Goal: Find specific page/section: Find specific page/section

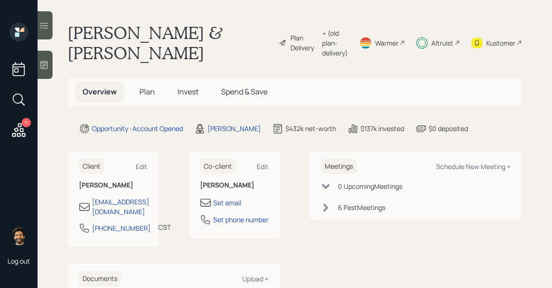
click at [186, 92] on span "Invest" at bounding box center [187, 91] width 21 height 10
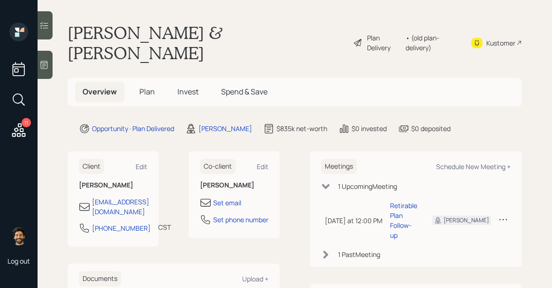
click at [148, 86] on span "Plan" at bounding box center [146, 91] width 15 height 10
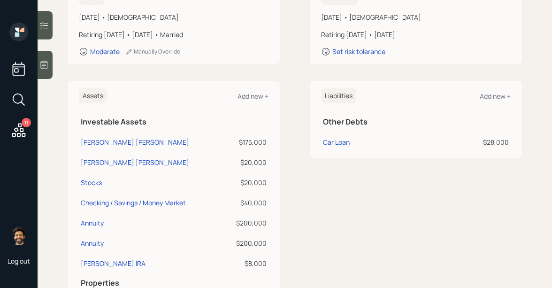
scroll to position [188, 0]
